Goal: Check status

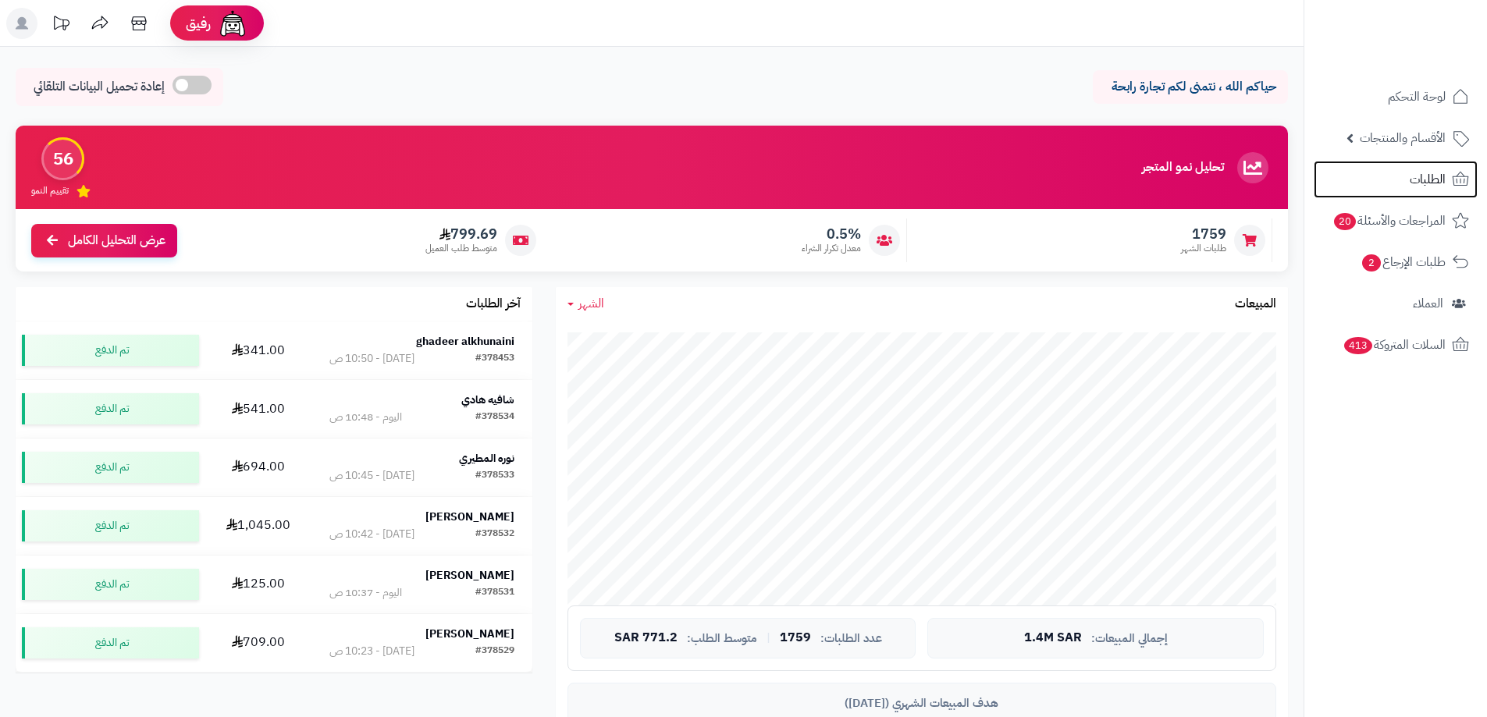
drag, startPoint x: 0, startPoint y: 0, endPoint x: 1423, endPoint y: 173, distance: 1433.5
click at [1423, 173] on span "الطلبات" at bounding box center [1428, 180] width 36 height 22
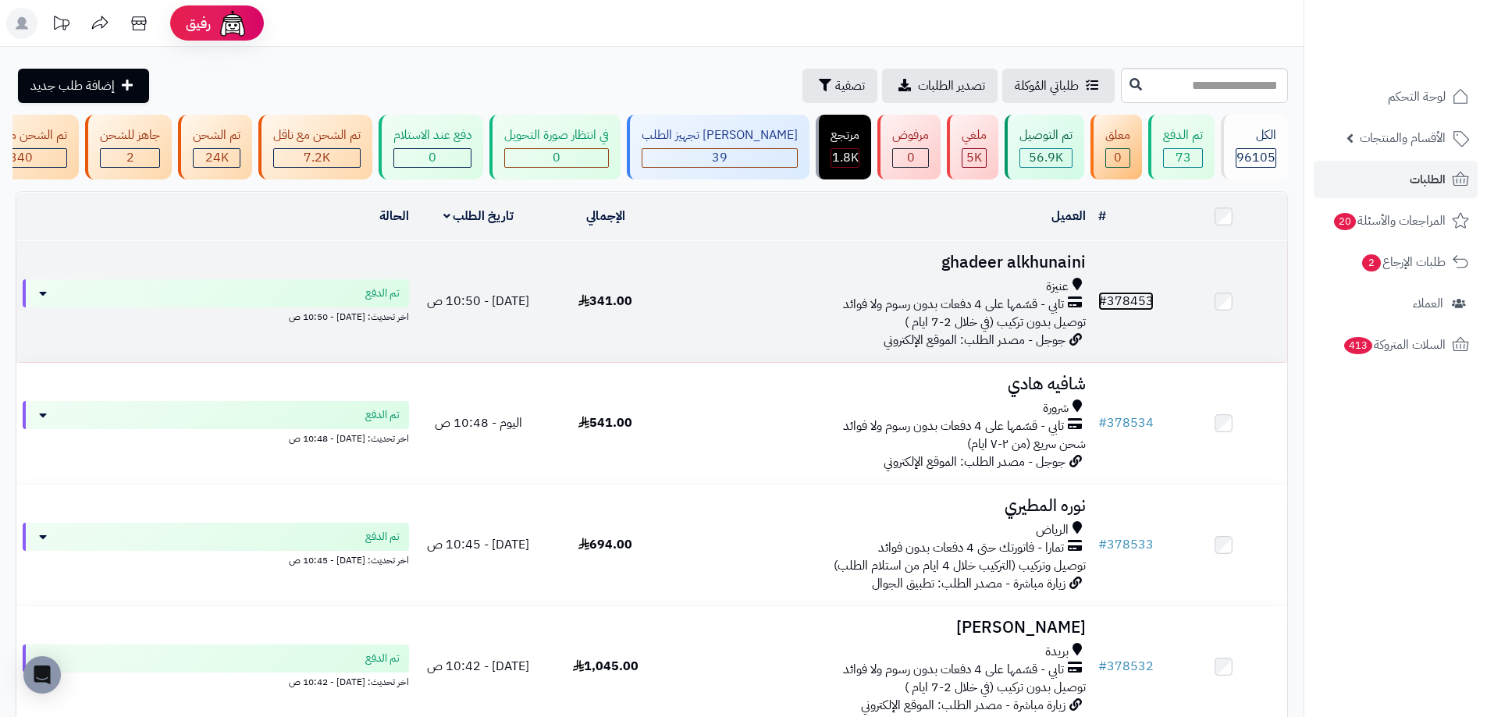
drag, startPoint x: 1114, startPoint y: 303, endPoint x: 1120, endPoint y: 268, distance: 35.7
click at [1113, 303] on link "# 378453" at bounding box center [1125, 301] width 55 height 19
